Goal: Information Seeking & Learning: Learn about a topic

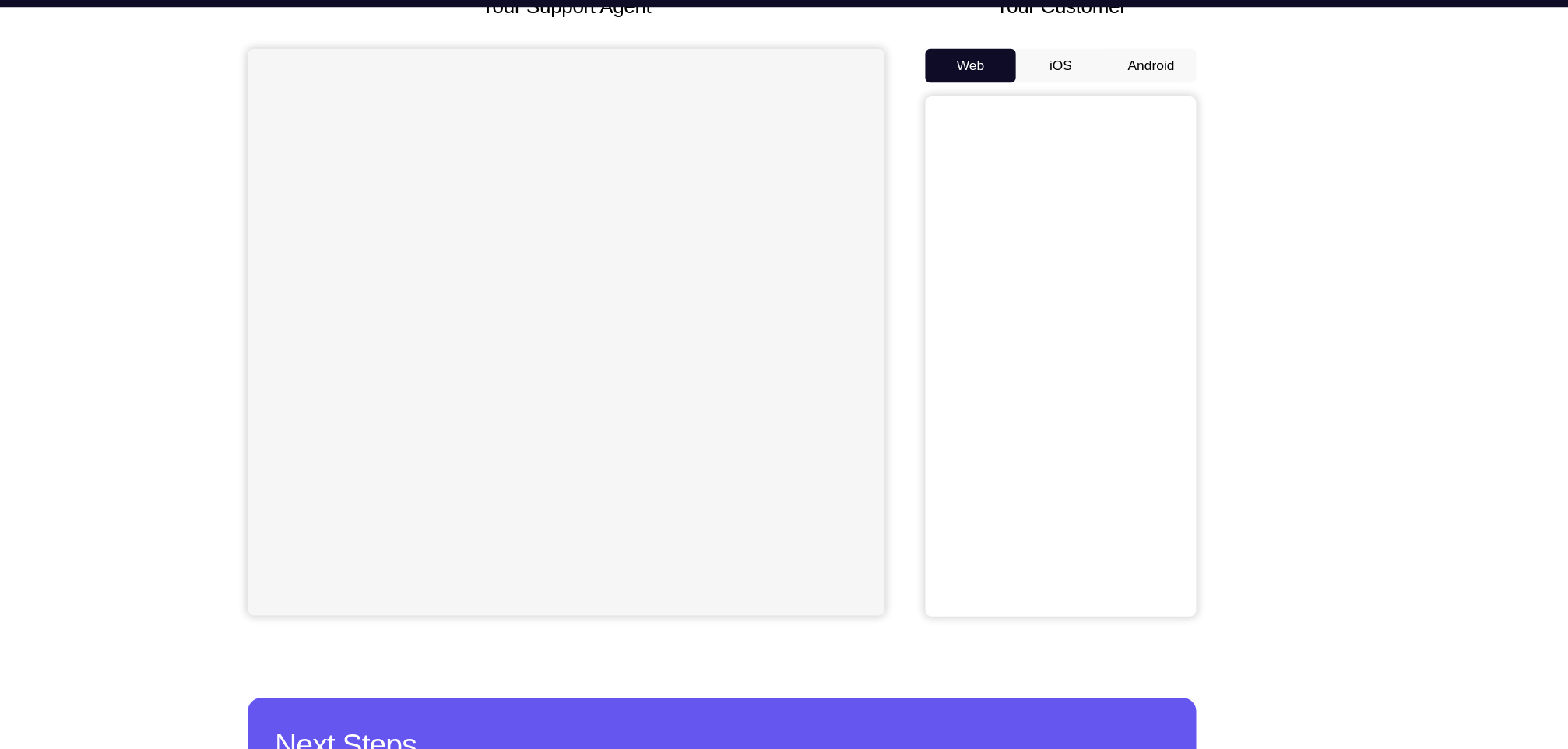
scroll to position [115, 0]
click at [1180, 96] on button "Android" at bounding box center [1178, 104] width 84 height 31
click at [1183, 105] on button "Android" at bounding box center [1178, 104] width 84 height 31
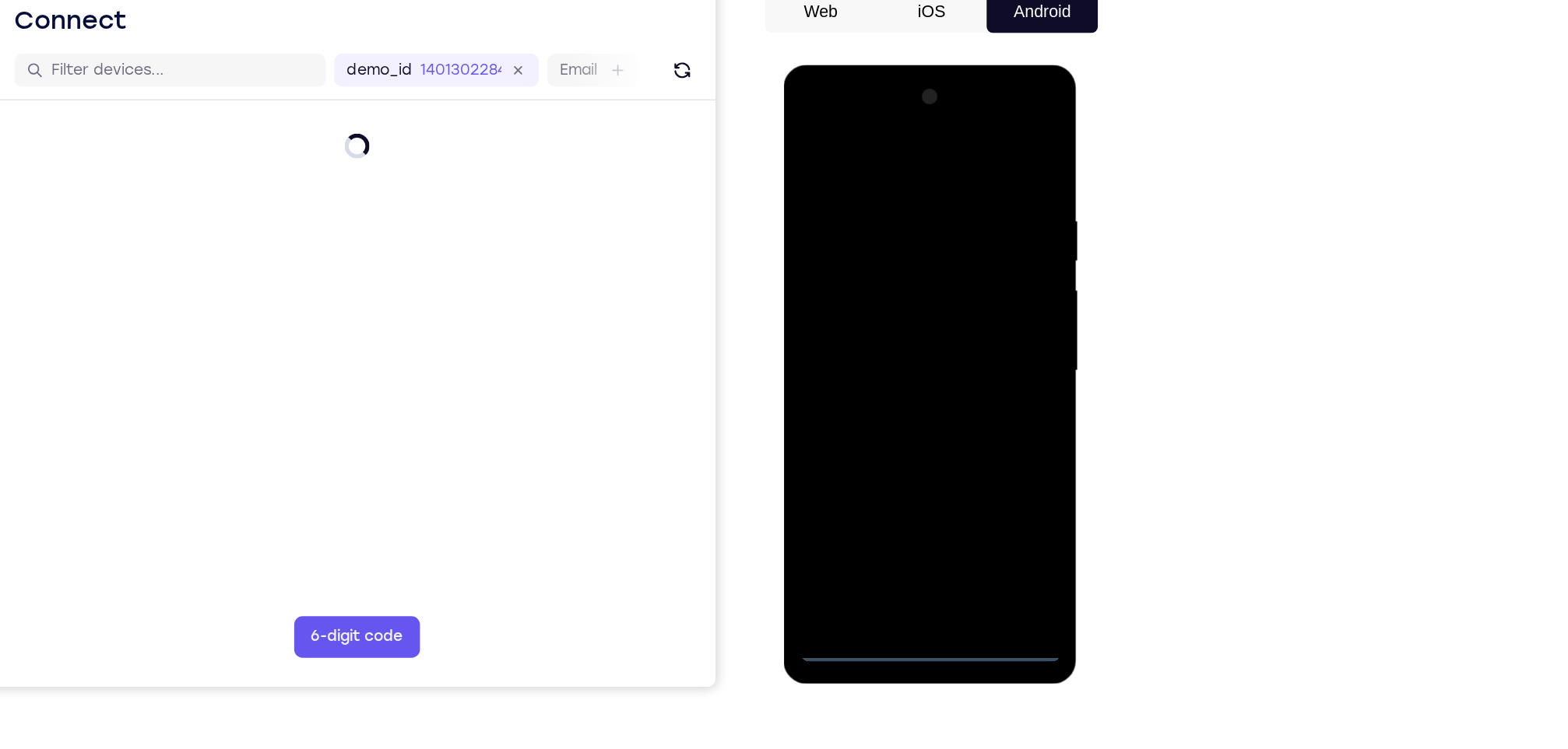
click at [898, 503] on div at bounding box center [893, 293] width 196 height 436
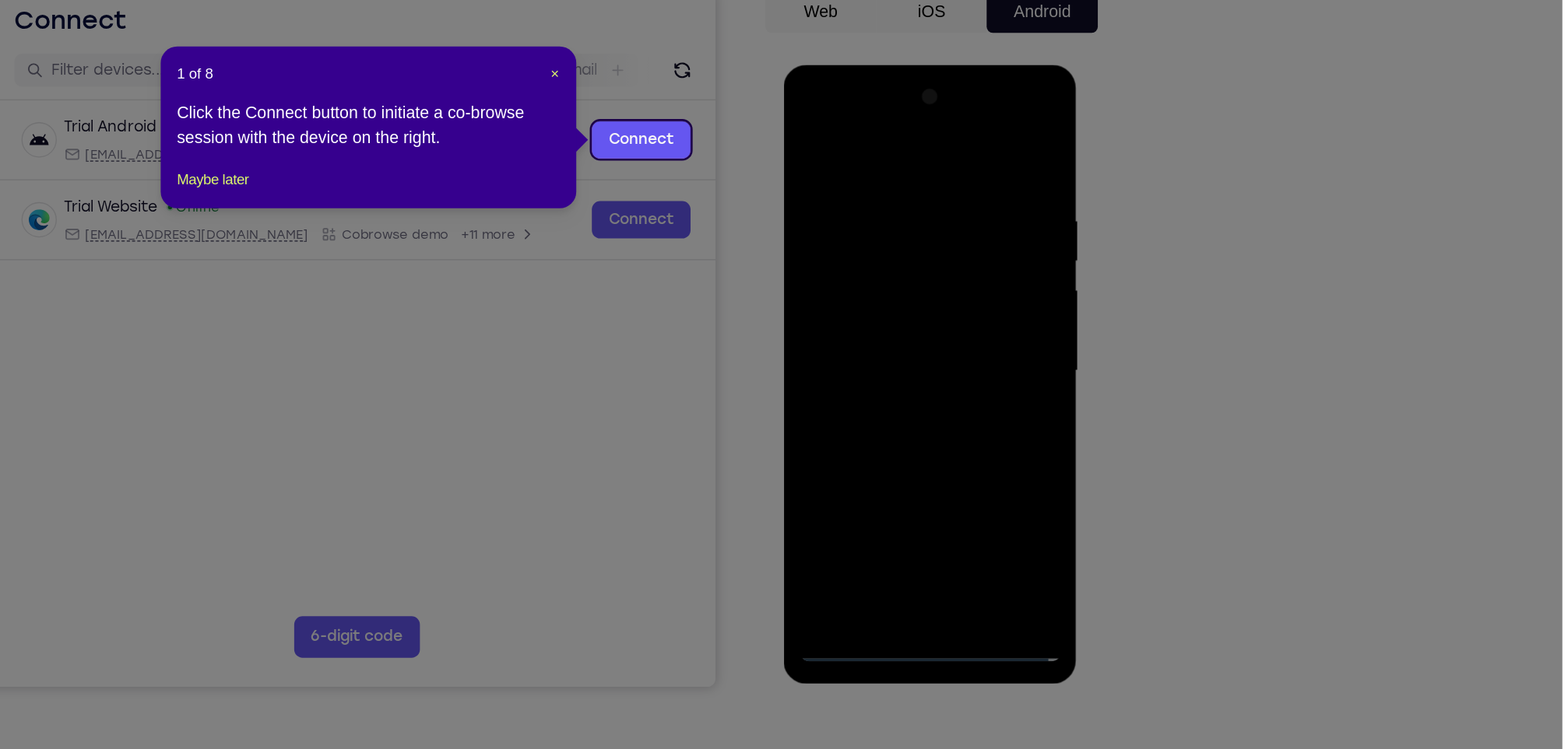
click at [1052, 573] on icon at bounding box center [793, 374] width 1586 height 749
click at [815, 150] on span "×" at bounding box center [813, 149] width 6 height 13
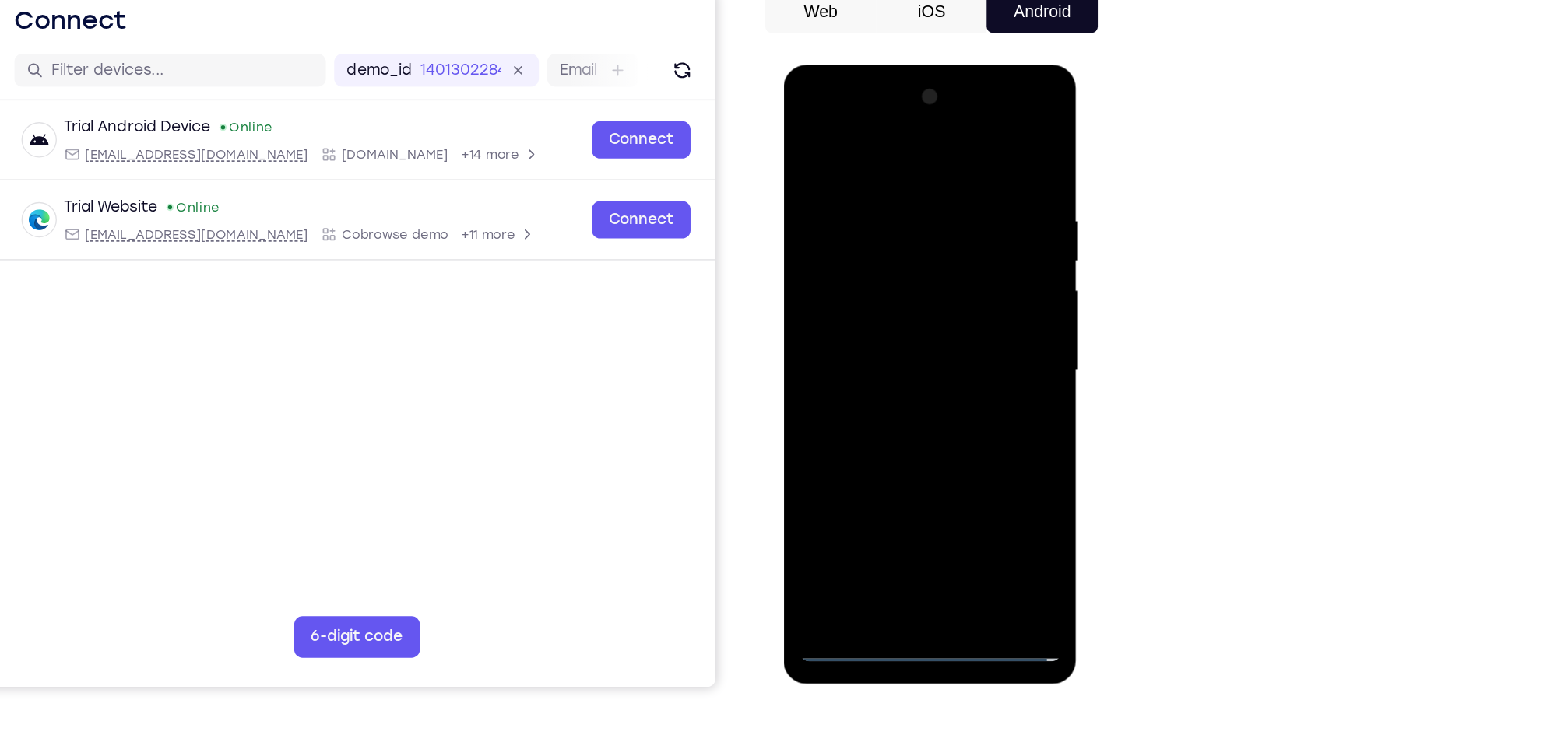
click at [958, 430] on div at bounding box center [893, 293] width 196 height 436
click at [840, 142] on div at bounding box center [893, 293] width 196 height 436
click at [841, 138] on div at bounding box center [893, 293] width 196 height 436
click at [949, 296] on div at bounding box center [893, 293] width 196 height 436
click at [871, 321] on div at bounding box center [893, 293] width 196 height 436
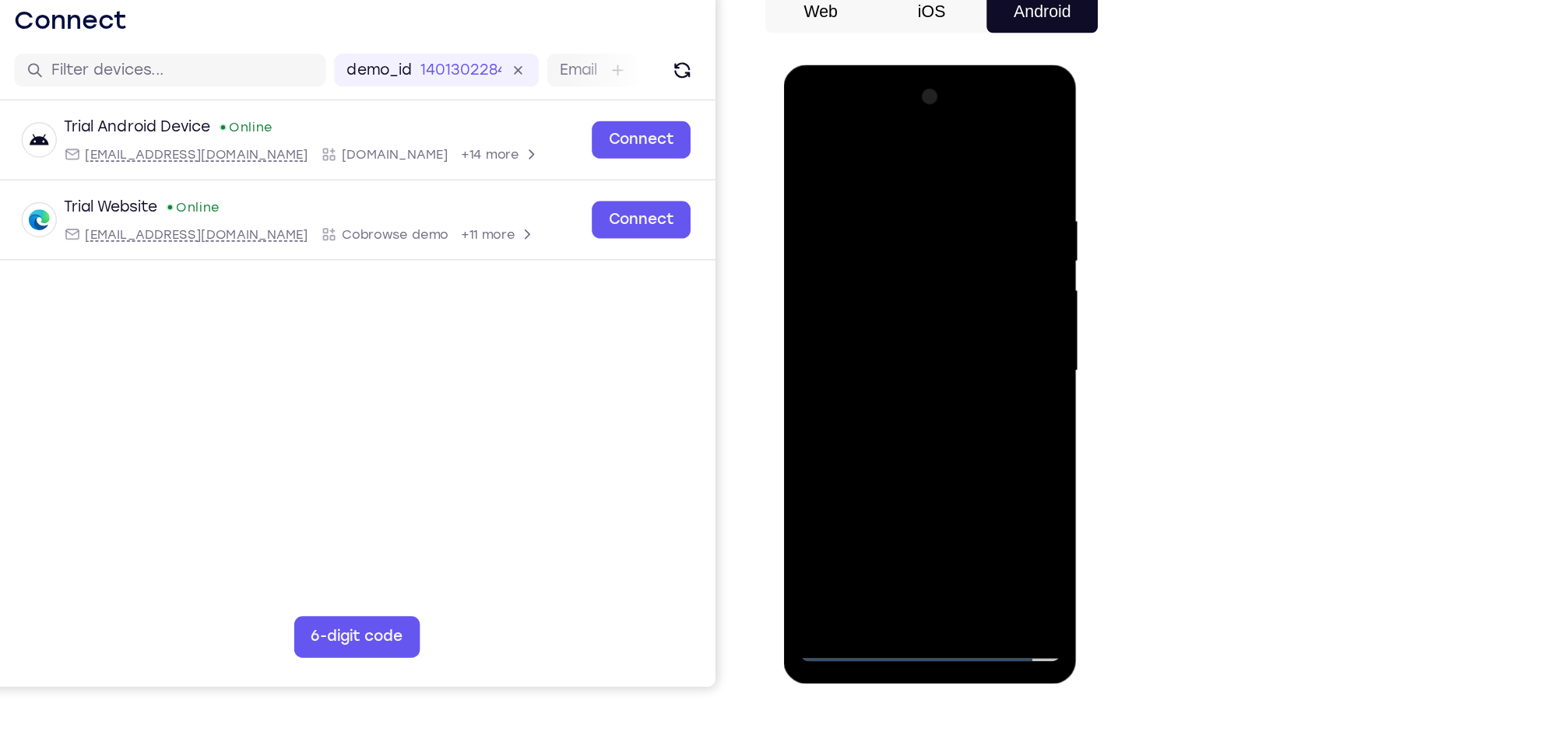
click at [867, 318] on div at bounding box center [893, 293] width 196 height 436
click at [871, 323] on div at bounding box center [893, 293] width 196 height 436
click at [871, 214] on div at bounding box center [893, 293] width 196 height 436
click at [812, 127] on div at bounding box center [893, 293] width 196 height 436
click at [875, 272] on div at bounding box center [893, 293] width 196 height 436
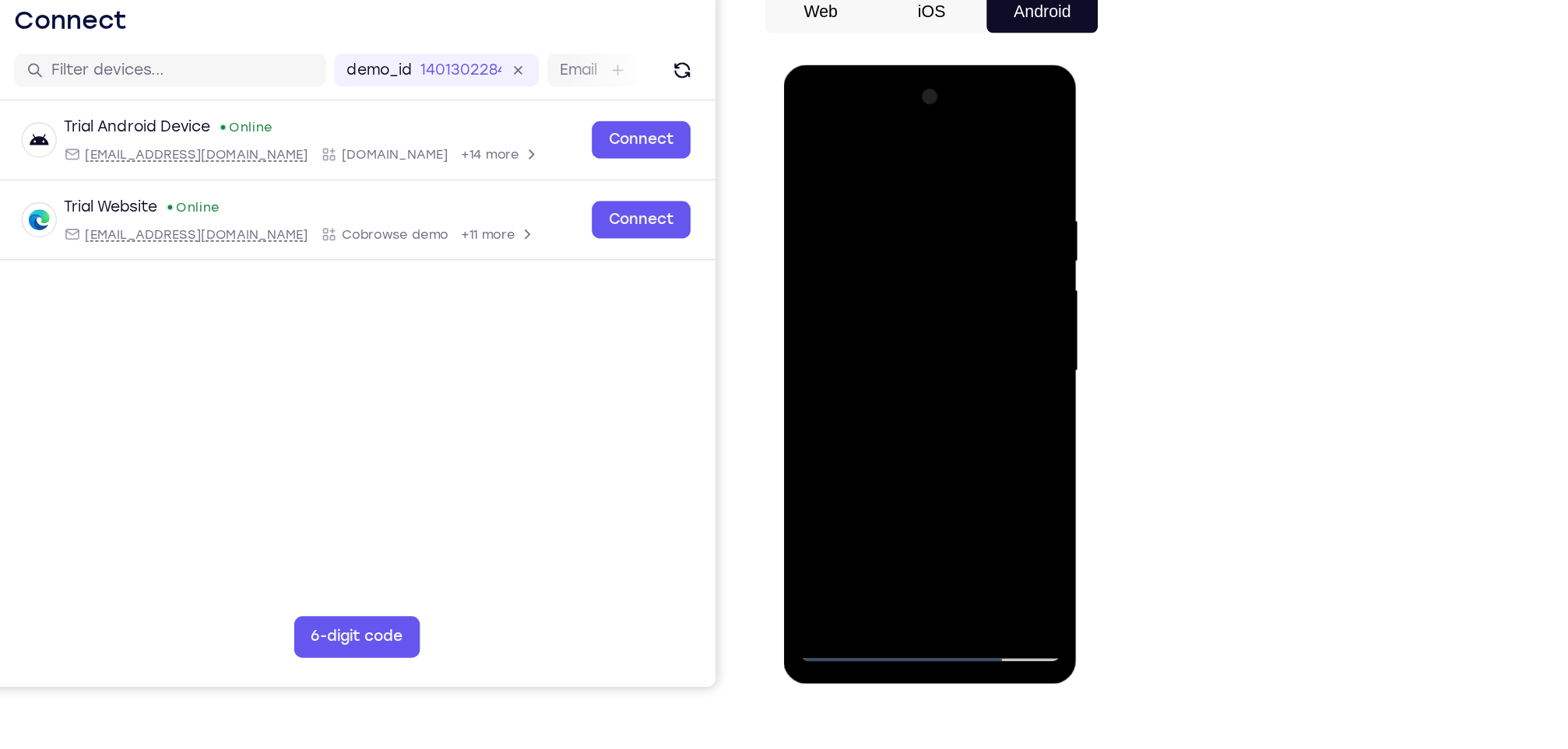
click at [879, 225] on div at bounding box center [893, 293] width 196 height 436
click at [869, 268] on div at bounding box center [893, 293] width 196 height 436
click at [869, 303] on div at bounding box center [893, 293] width 196 height 436
click at [875, 299] on div at bounding box center [893, 293] width 196 height 436
click at [895, 371] on div at bounding box center [893, 293] width 196 height 436
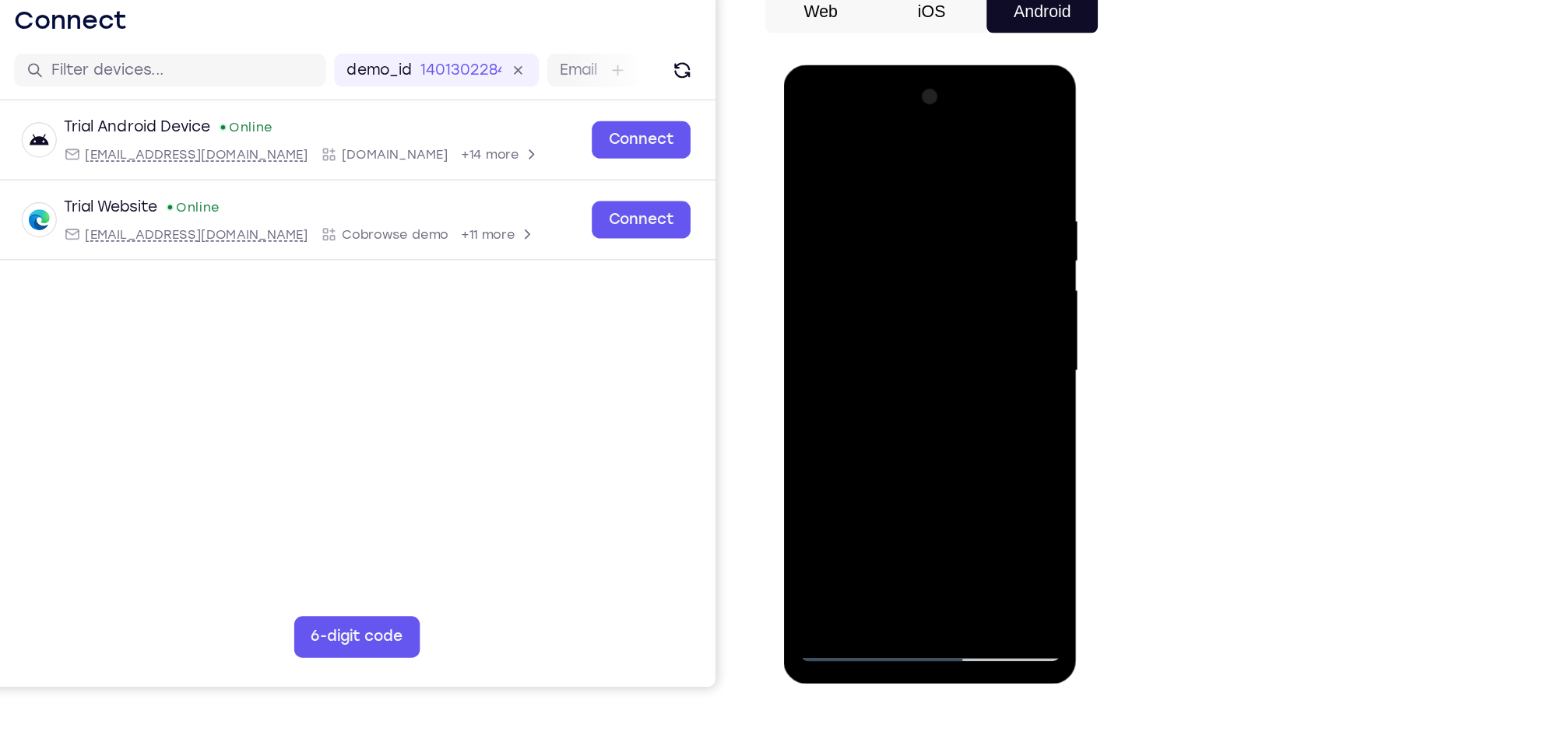
click at [935, 479] on div at bounding box center [893, 293] width 196 height 436
click at [883, 381] on div at bounding box center [893, 293] width 196 height 436
click at [895, 378] on div at bounding box center [893, 293] width 196 height 436
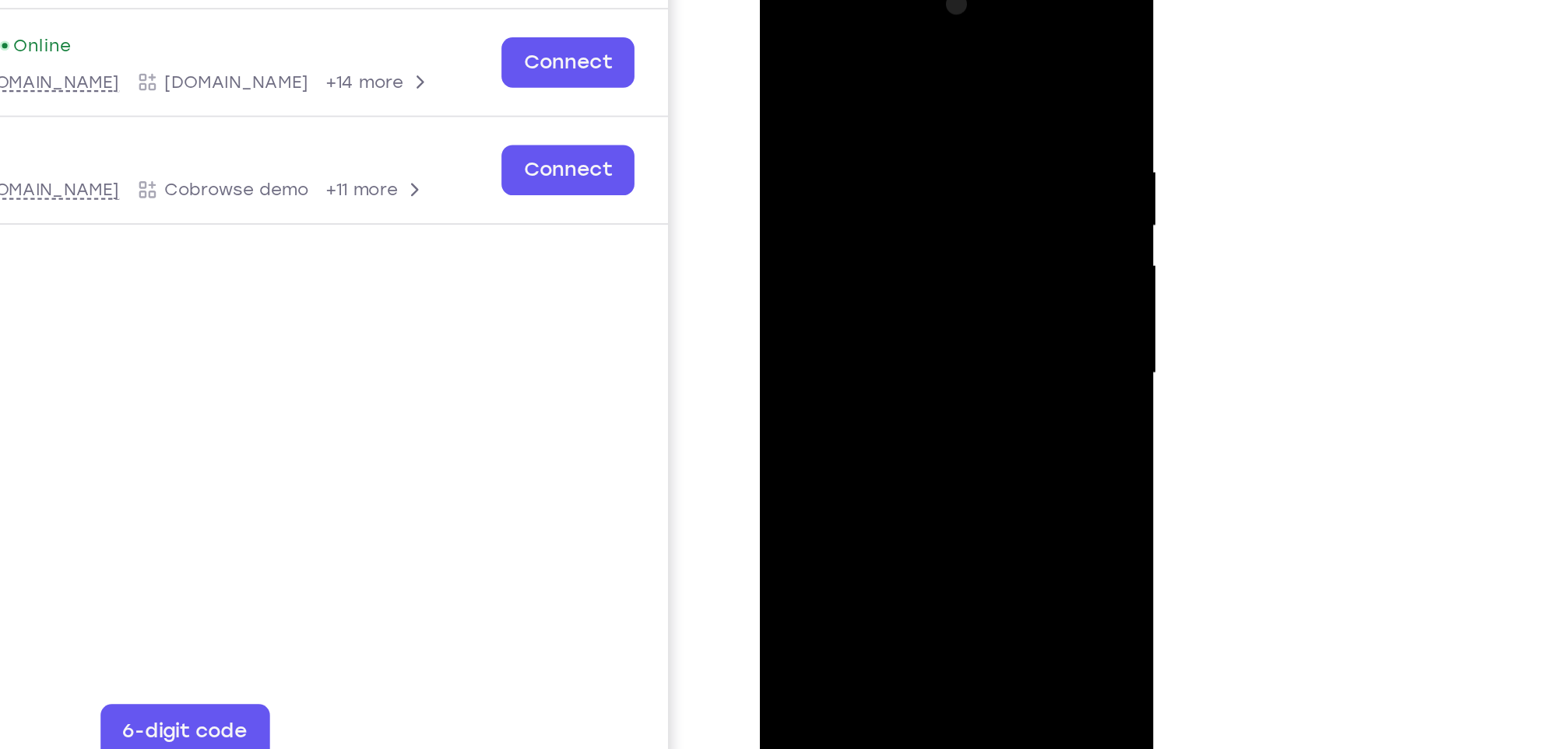
click at [858, 272] on div at bounding box center [869, 191] width 196 height 436
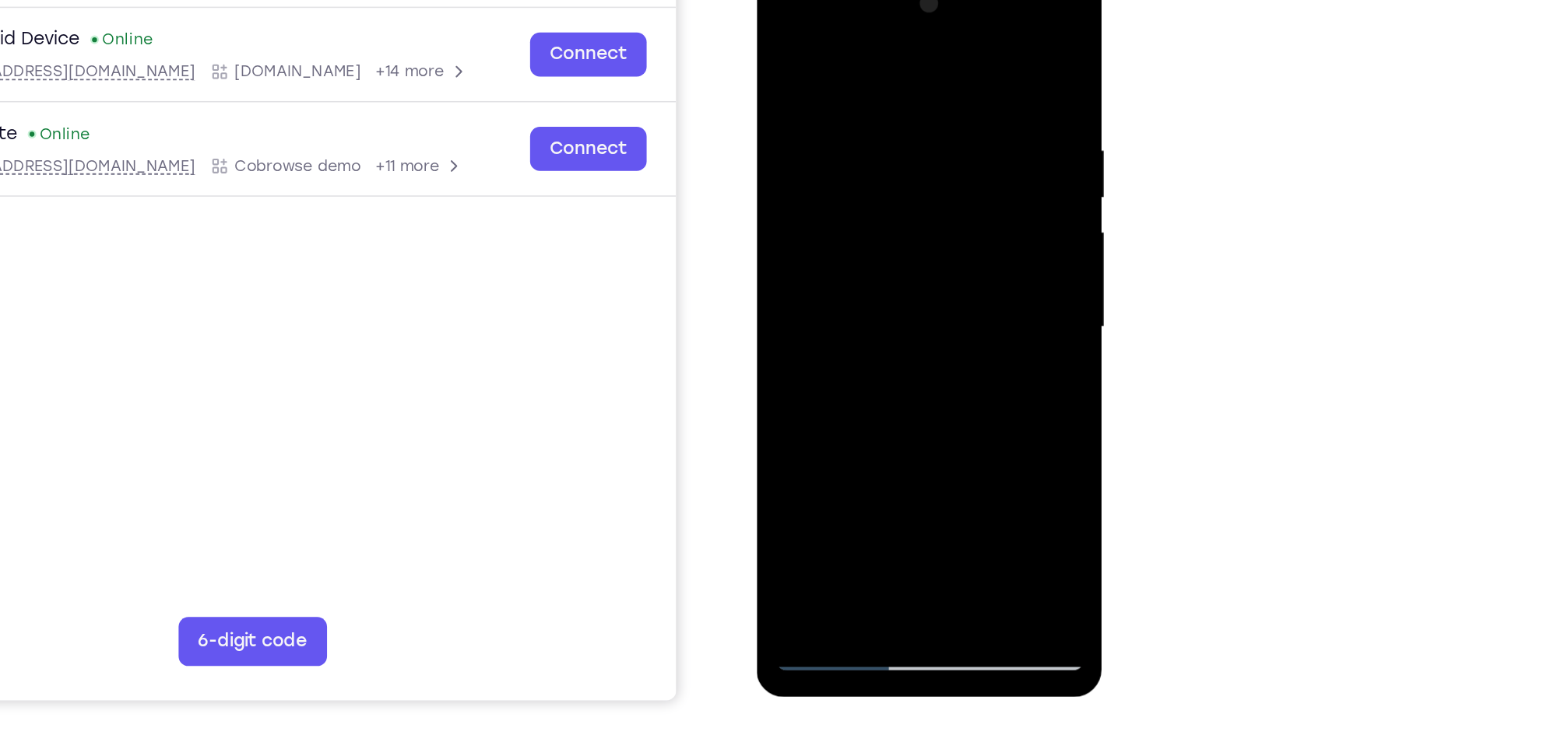
drag, startPoint x: 855, startPoint y: 151, endPoint x: 828, endPoint y: 388, distance: 238.5
click at [828, 388] on div at bounding box center [866, 196] width 196 height 436
drag, startPoint x: 854, startPoint y: 60, endPoint x: 814, endPoint y: 409, distance: 351.3
click at [814, 409] on div at bounding box center [866, 196] width 196 height 436
click at [784, 217] on div at bounding box center [866, 196] width 196 height 436
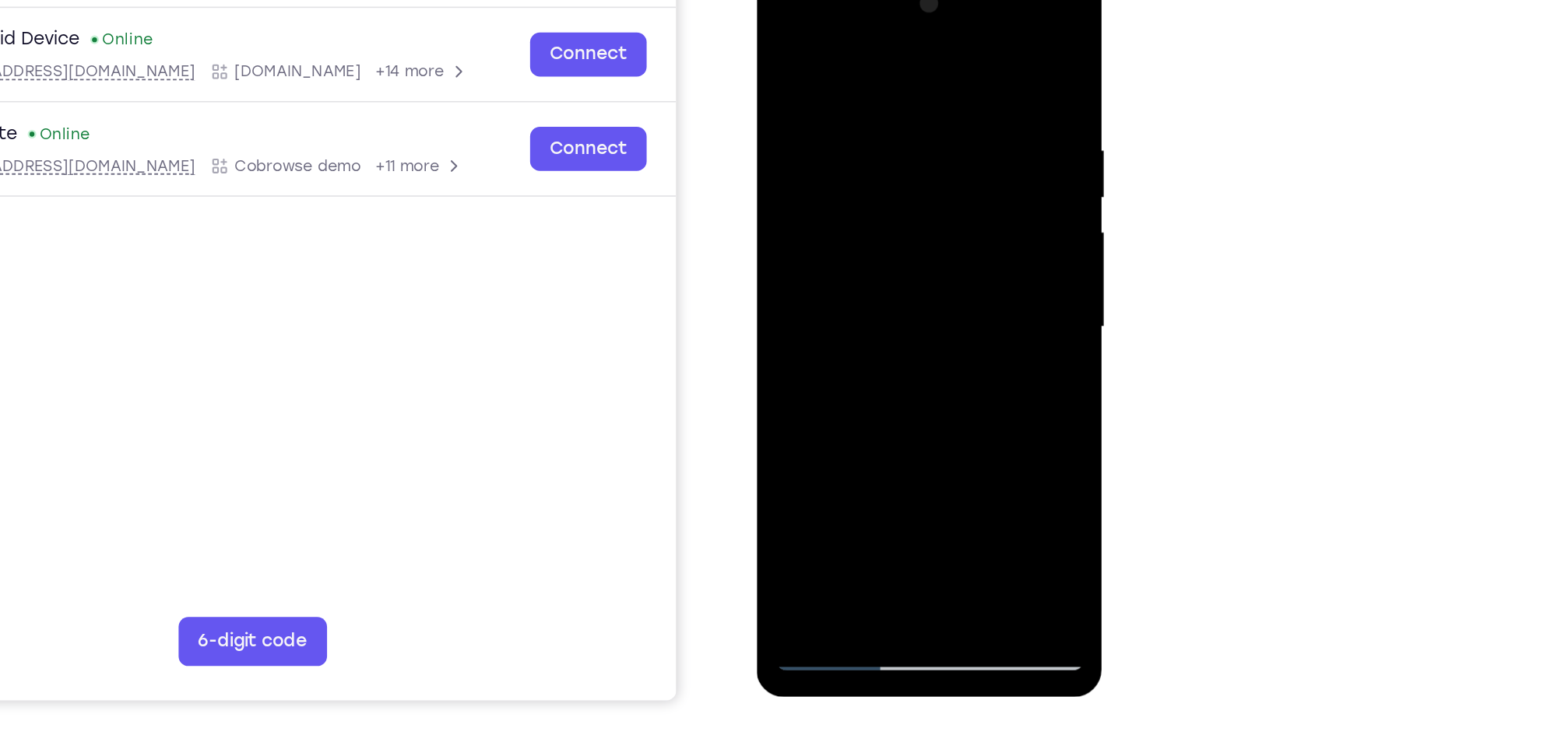
click at [922, 131] on div at bounding box center [866, 196] width 196 height 436
click at [788, 226] on div at bounding box center [866, 196] width 196 height 436
